Goal: Check status: Check status

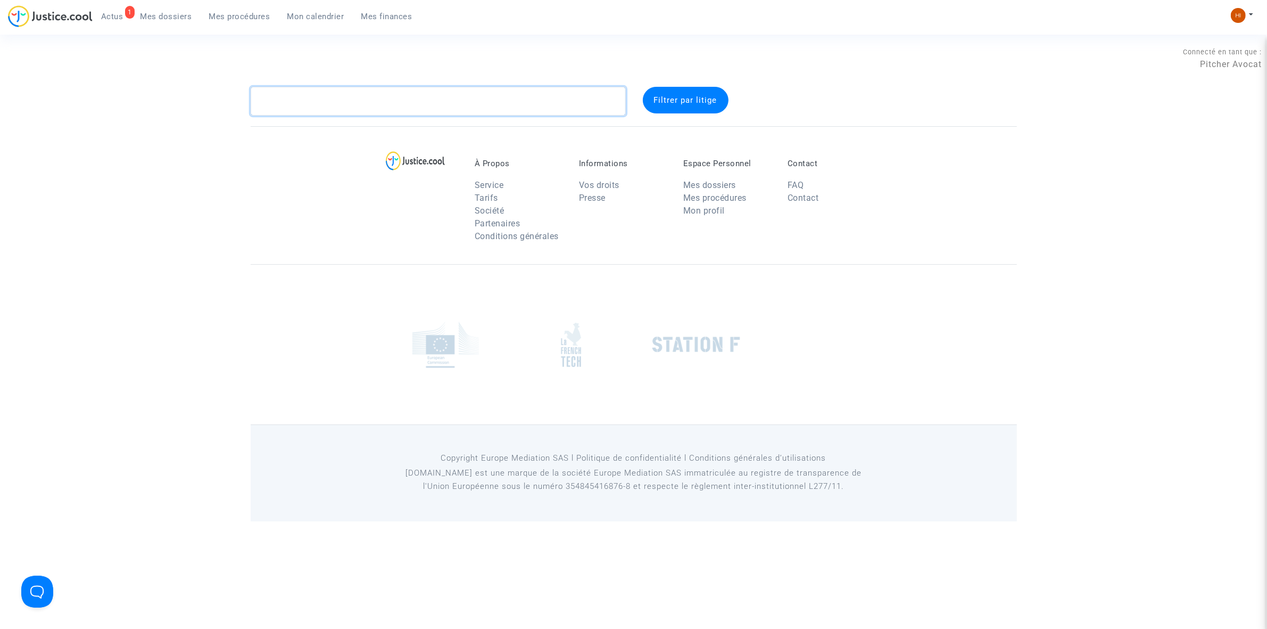
click at [281, 94] on textarea at bounding box center [438, 101] width 375 height 29
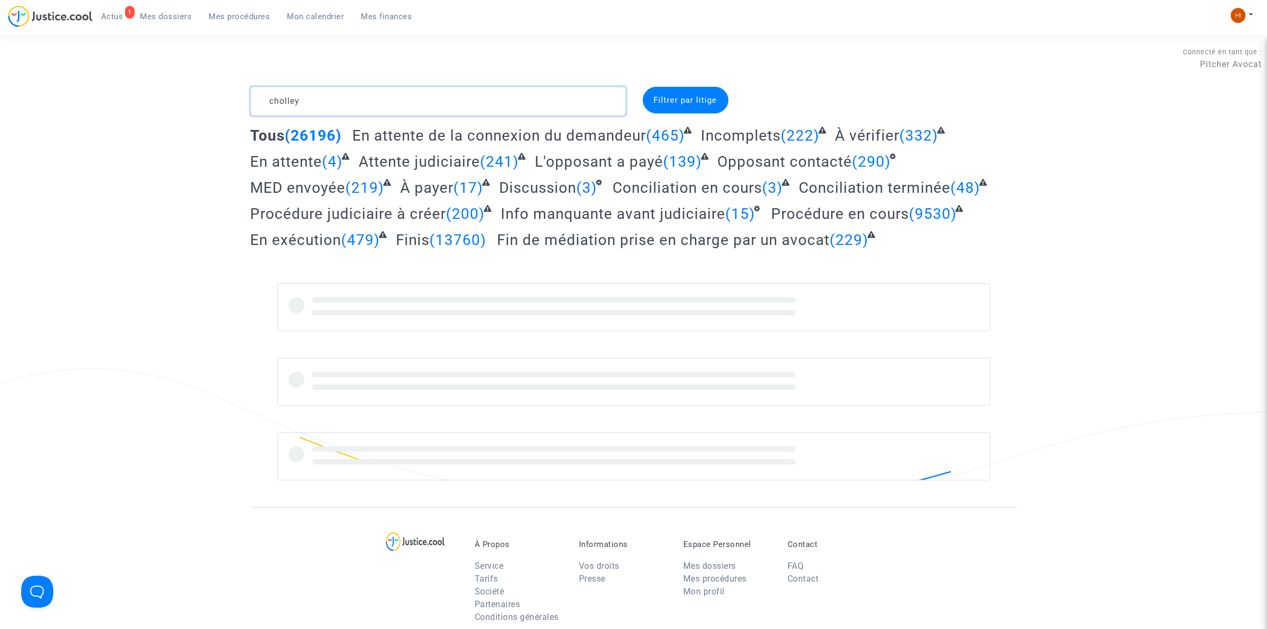
click at [299, 102] on textarea at bounding box center [438, 101] width 375 height 29
click at [345, 99] on textarea at bounding box center [438, 101] width 375 height 29
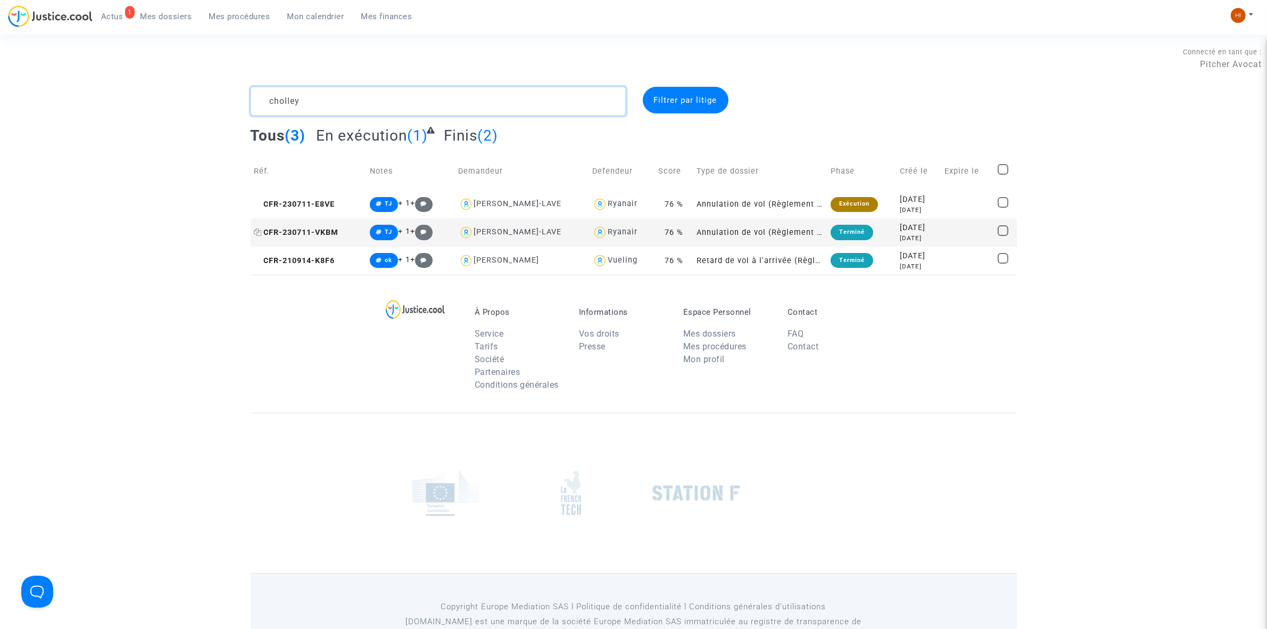
type textarea "cholley"
click at [259, 235] on icon at bounding box center [258, 231] width 8 height 7
click at [316, 200] on span "CFR-230711-E8VE" at bounding box center [294, 204] width 81 height 9
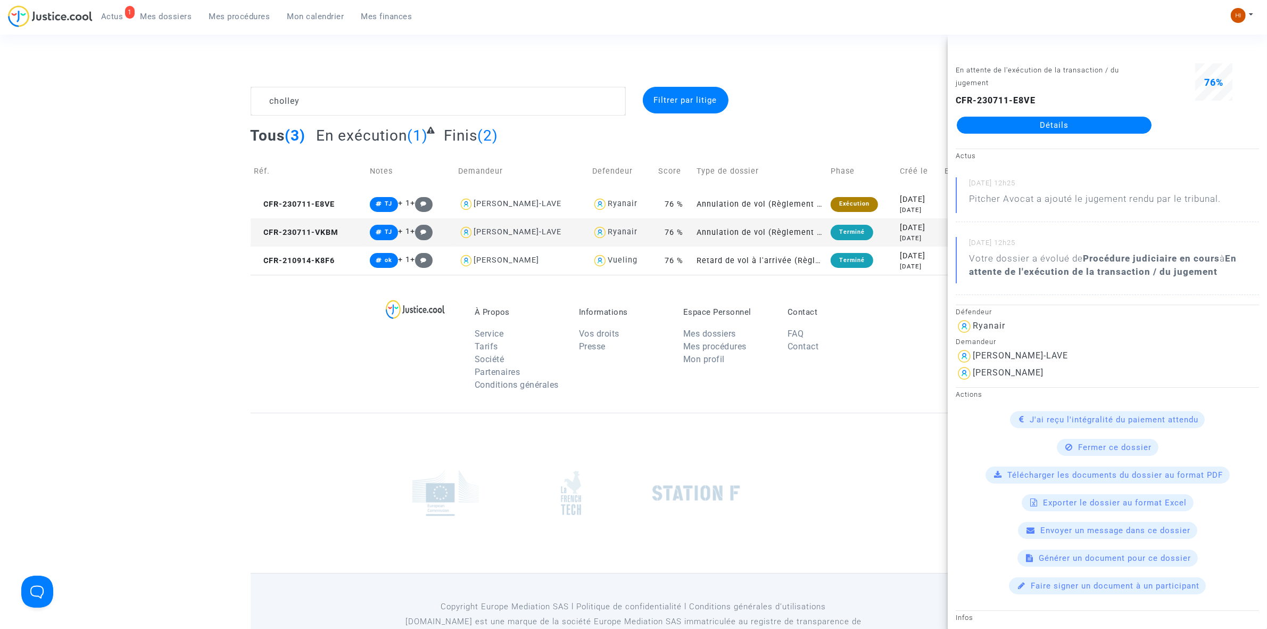
click at [1015, 129] on link "Détails" at bounding box center [1054, 125] width 195 height 17
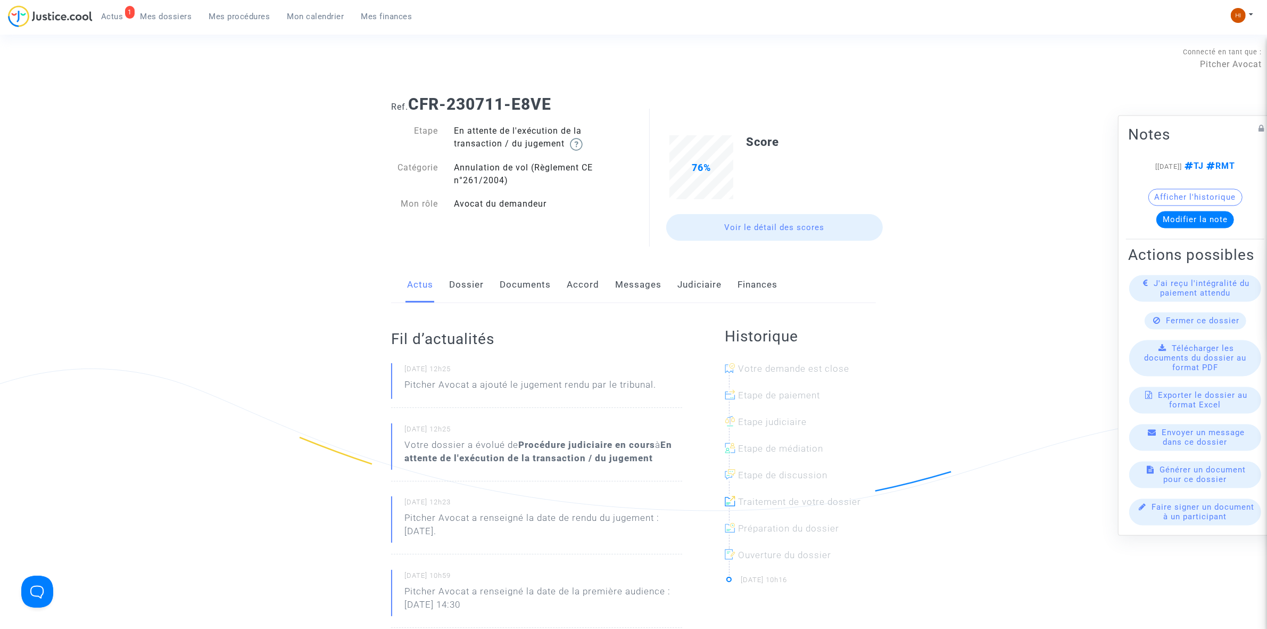
click at [695, 283] on link "Judiciaire" at bounding box center [700, 284] width 44 height 35
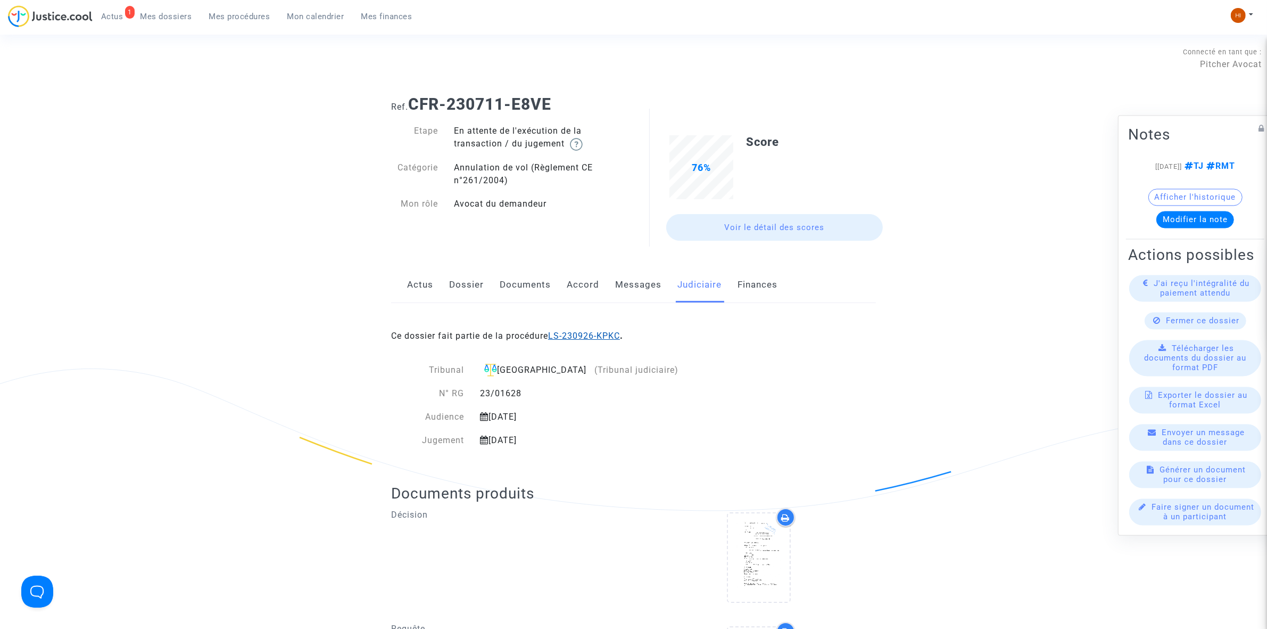
click at [600, 336] on link "LS-230926-KPKC" at bounding box center [584, 336] width 72 height 10
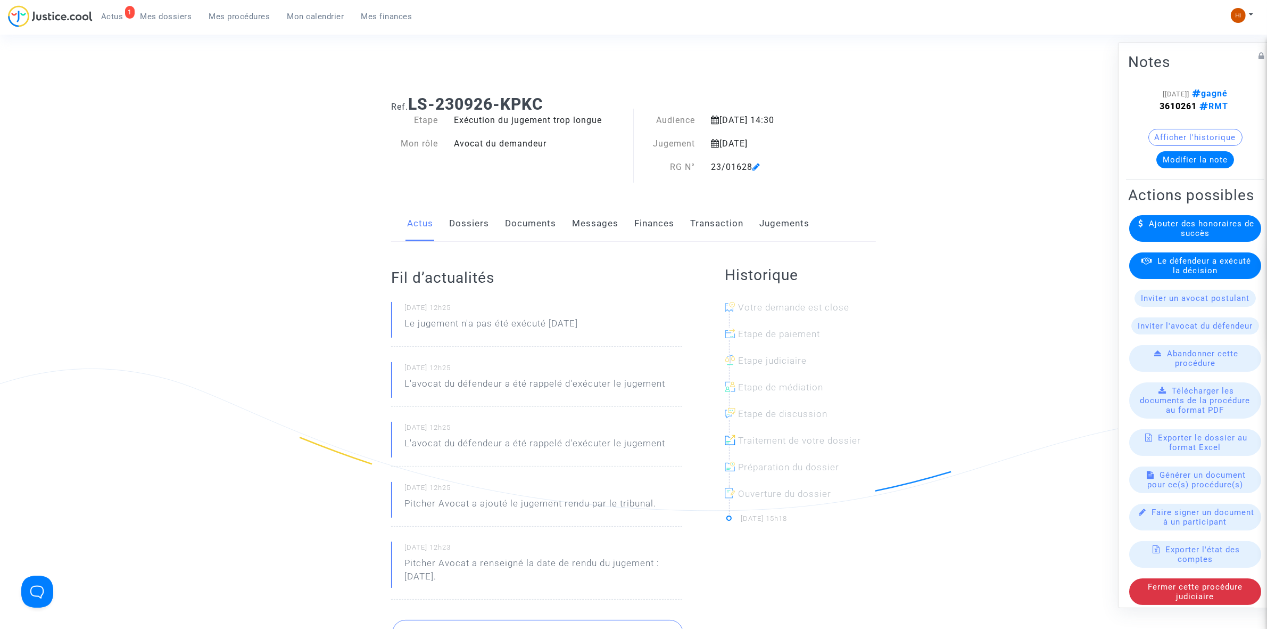
click at [795, 227] on link "Jugements" at bounding box center [785, 223] width 50 height 35
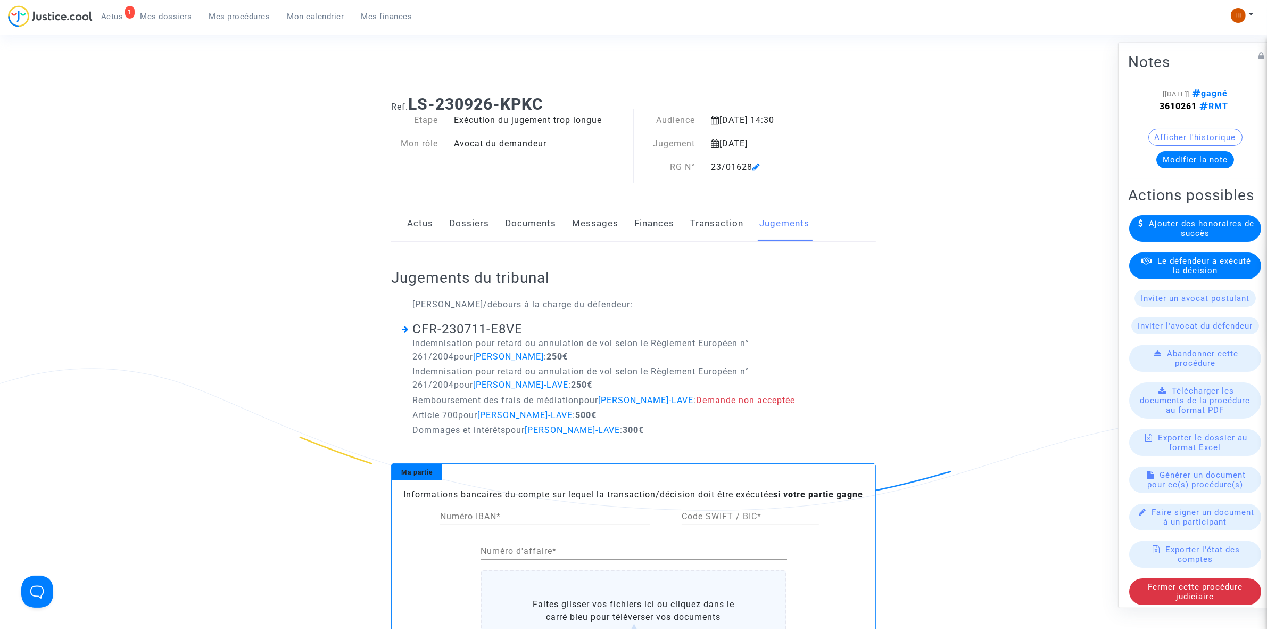
drag, startPoint x: 1140, startPoint y: 110, endPoint x: 1189, endPoint y: 104, distance: 49.3
click at [1189, 104] on note-viewer "[15/07/2025] gagné 3610261 RMT Afficher l'historique Modifier la note" at bounding box center [1195, 127] width 134 height 81
copy strong "3610261"
click at [483, 232] on link "Dossiers" at bounding box center [469, 223] width 40 height 35
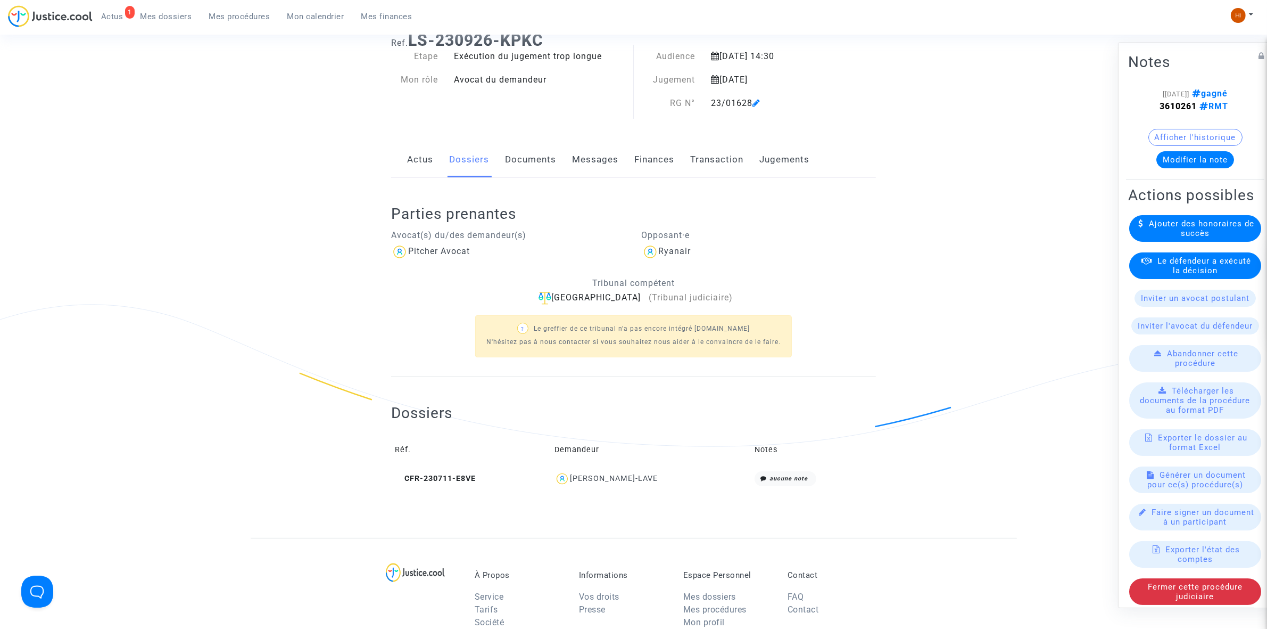
scroll to position [333, 0]
